Goal: Information Seeking & Learning: Get advice/opinions

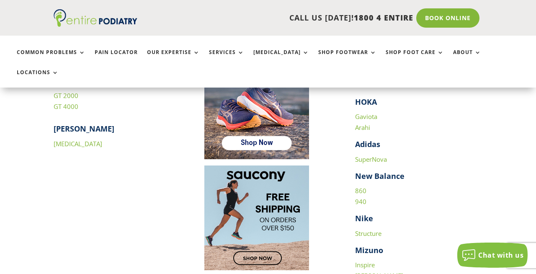
scroll to position [1234, 0]
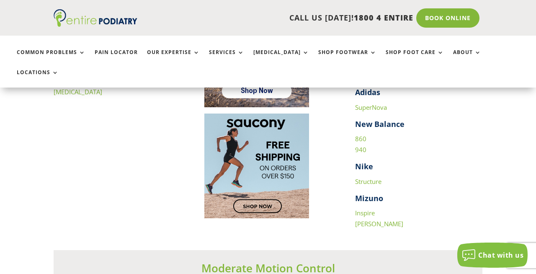
click at [371, 177] on link "Structure" at bounding box center [368, 181] width 26 height 8
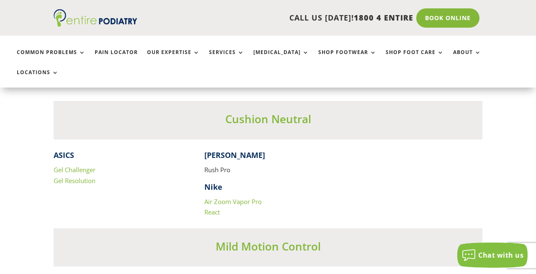
scroll to position [1651, 0]
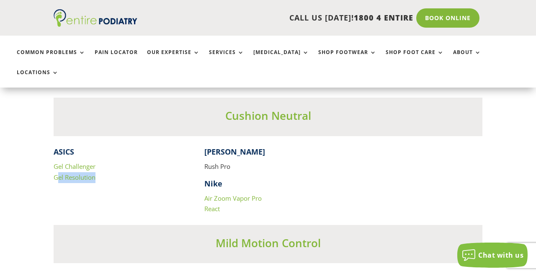
drag, startPoint x: 108, startPoint y: 160, endPoint x: 57, endPoint y: 160, distance: 51.1
click at [57, 161] on p "Gel Challenger Gel Resolution" at bounding box center [117, 171] width 127 height 21
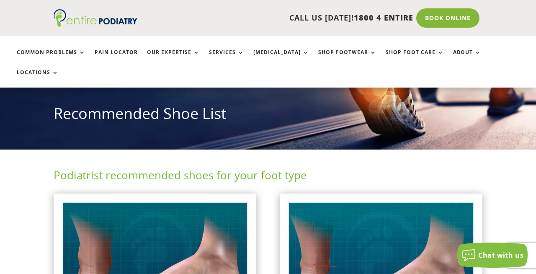
scroll to position [64, 0]
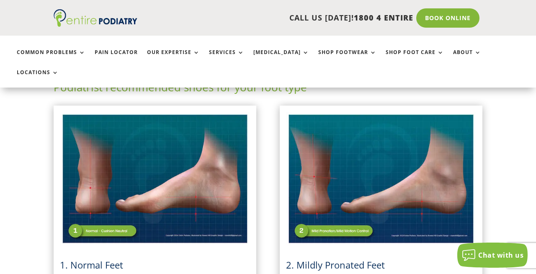
click at [334, 215] on img at bounding box center [381, 179] width 190 height 134
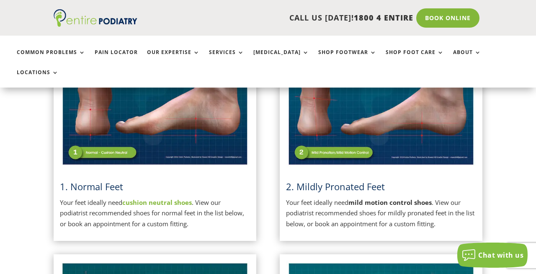
scroll to position [258, 0]
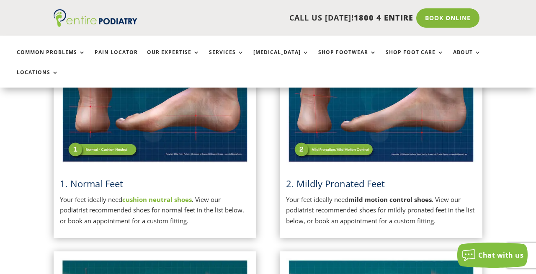
click at [323, 177] on span "2. Mildly Pronated Feet" at bounding box center [335, 183] width 99 height 13
click at [322, 177] on span "2. Mildly Pronated Feet" at bounding box center [335, 183] width 99 height 13
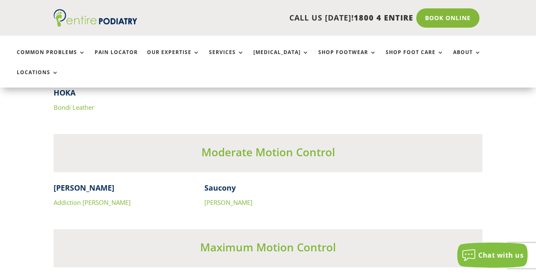
scroll to position [2587, 0]
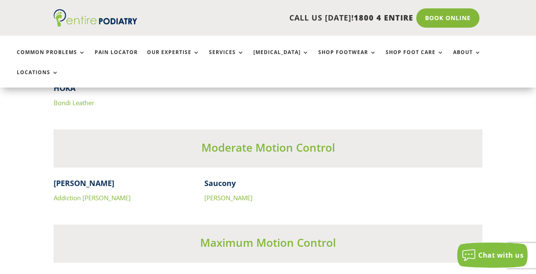
click at [117, 193] on p "Addiction [PERSON_NAME]" at bounding box center [117, 198] width 127 height 11
drag, startPoint x: 115, startPoint y: 188, endPoint x: 45, endPoint y: 167, distance: 73.0
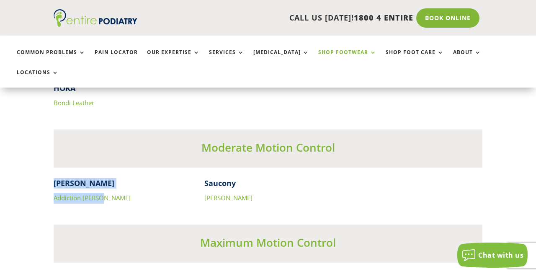
copy div "[PERSON_NAME] Addiction [PERSON_NAME]"
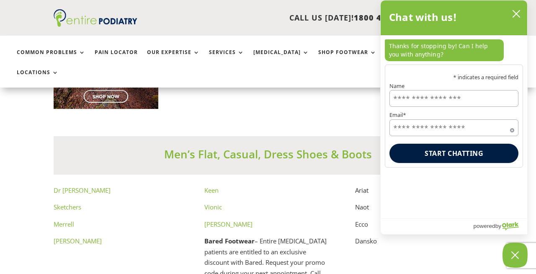
scroll to position [4436, 0]
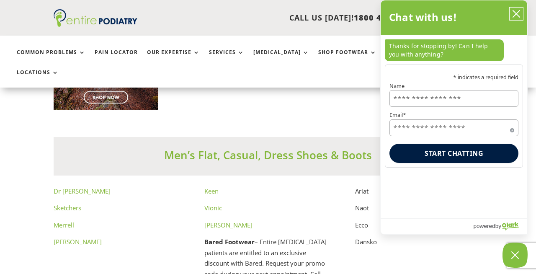
click at [517, 10] on icon "close chatbox" at bounding box center [516, 14] width 8 height 8
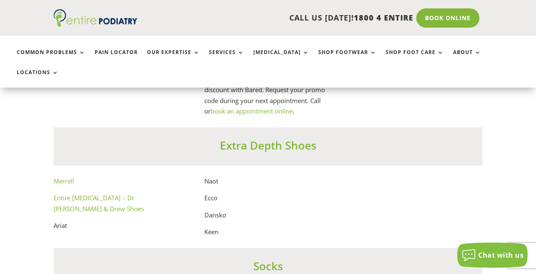
scroll to position [4593, 0]
